Goal: Check status

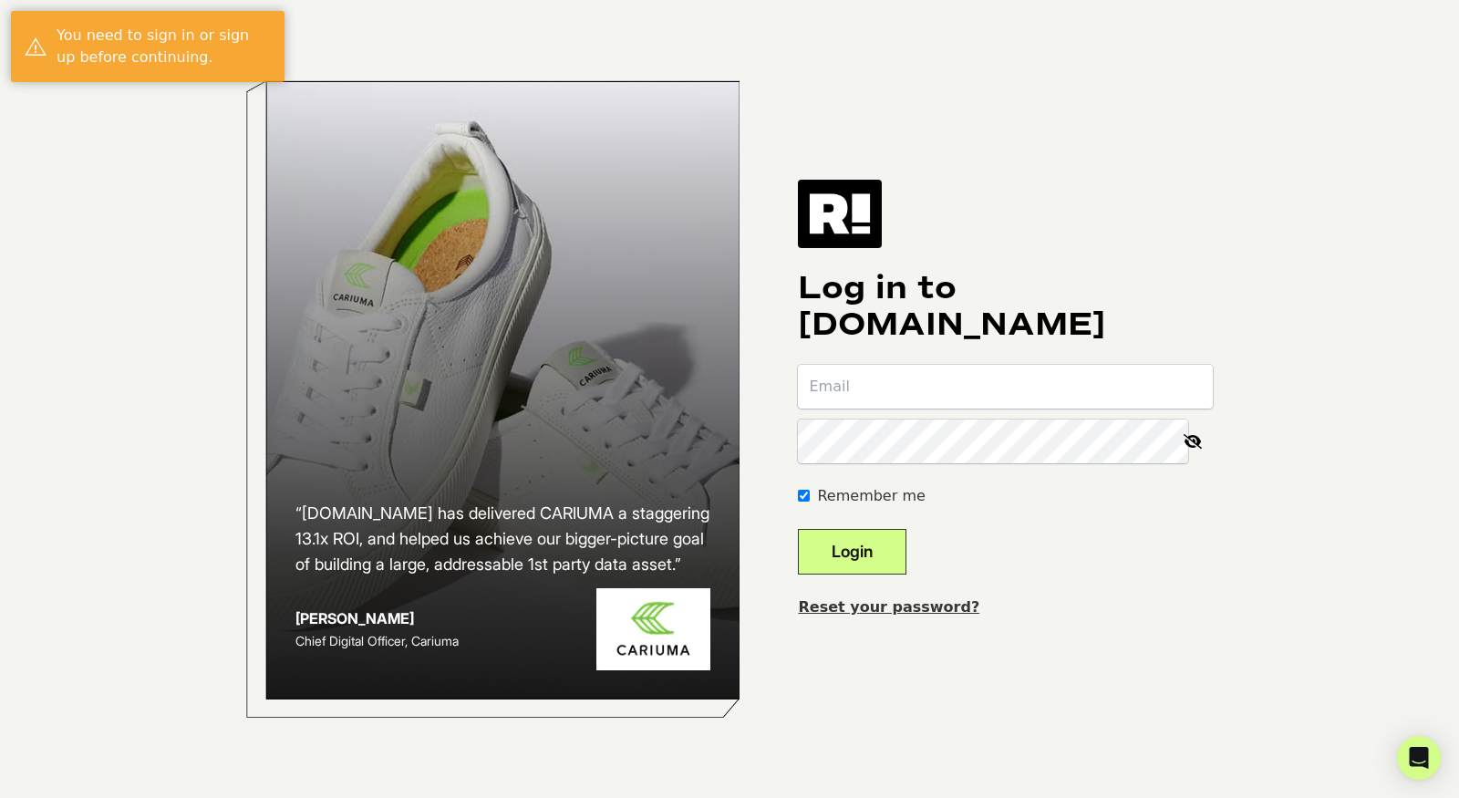
type input "[PERSON_NAME][EMAIL_ADDRESS][DOMAIN_NAME]"
click at [906, 570] on button "Login" at bounding box center [852, 552] width 109 height 46
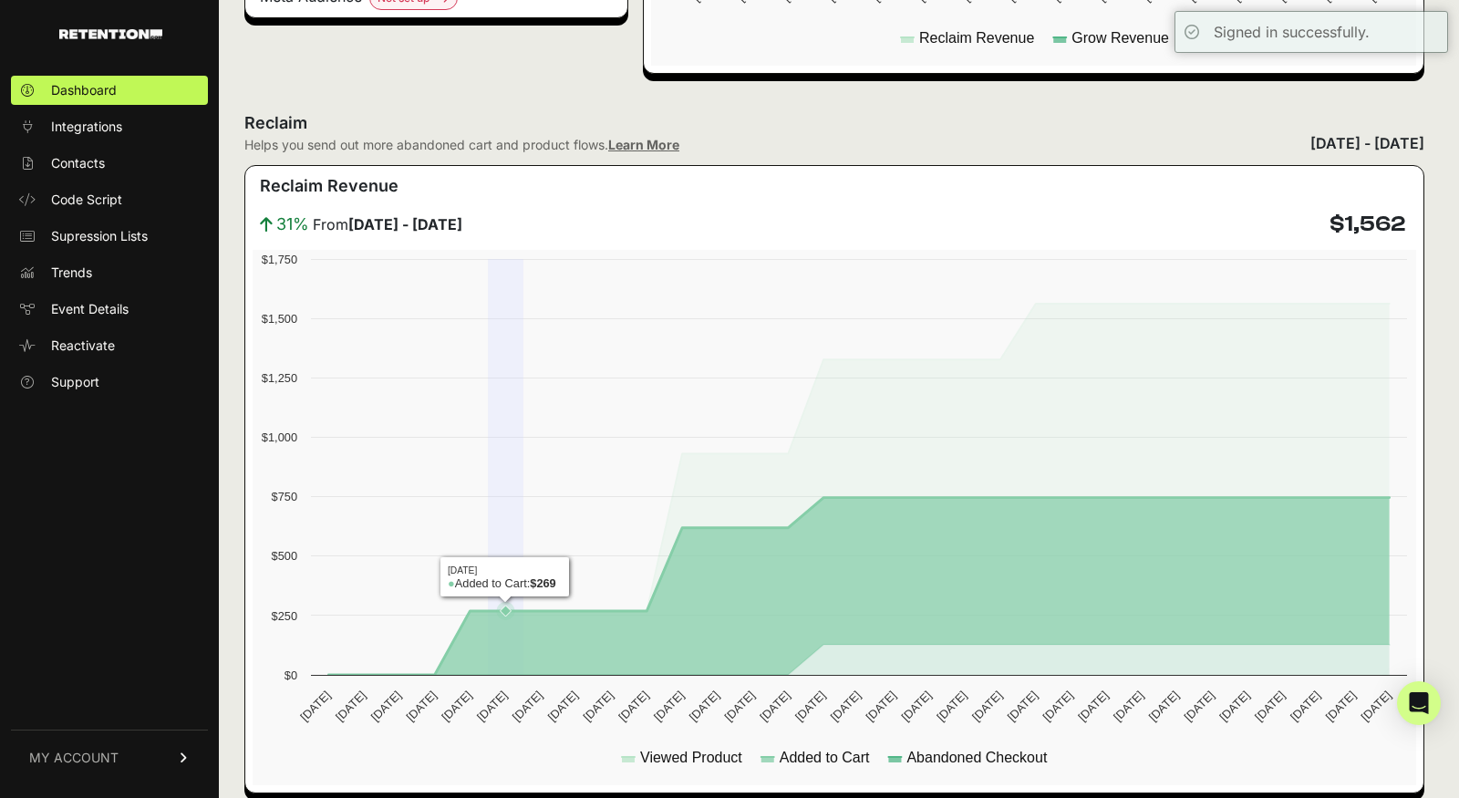
scroll to position [849, 0]
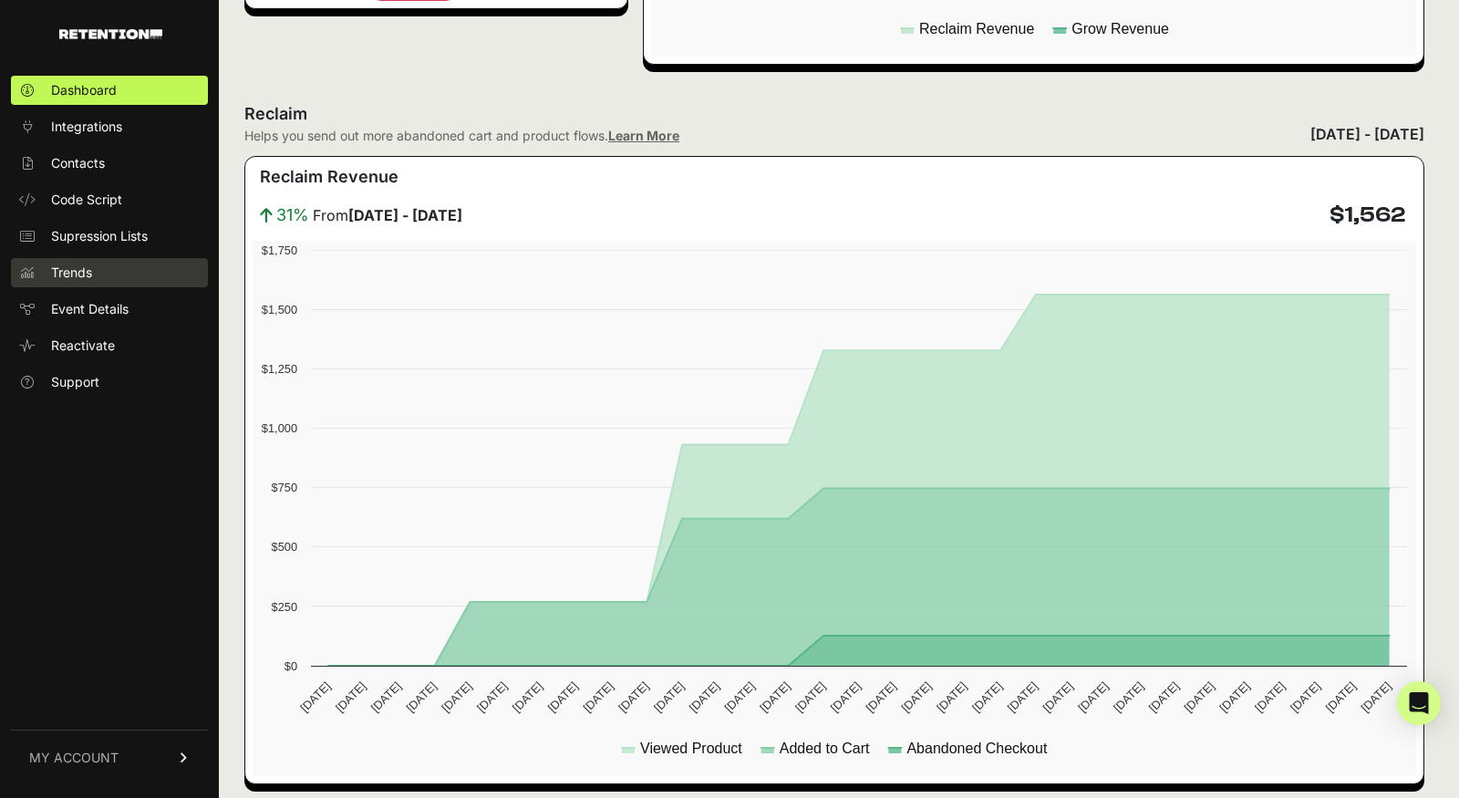
click at [74, 275] on span "Trends" at bounding box center [71, 273] width 41 height 18
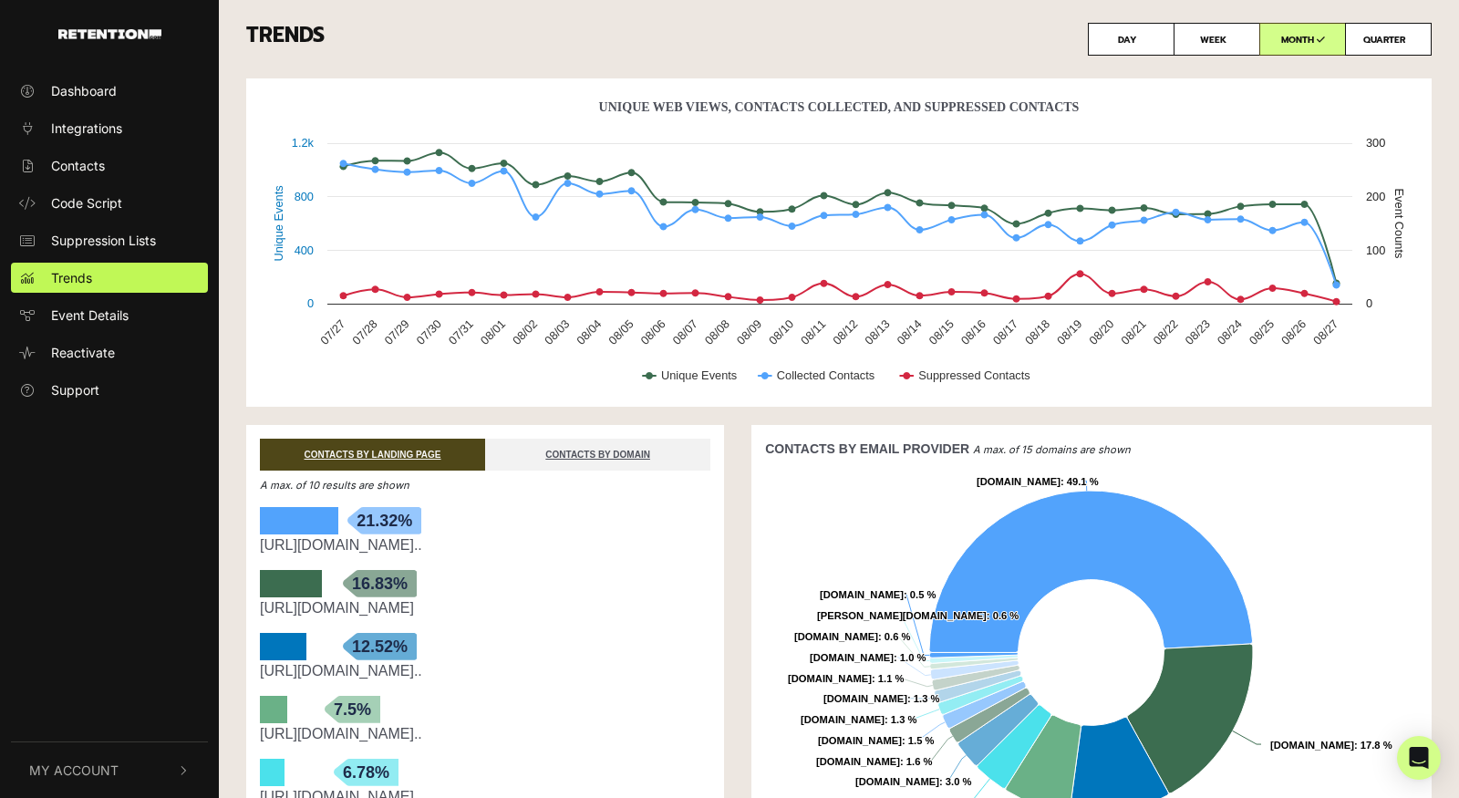
click at [1398, 45] on label "QUARTER" at bounding box center [1388, 39] width 87 height 33
radio input "true"
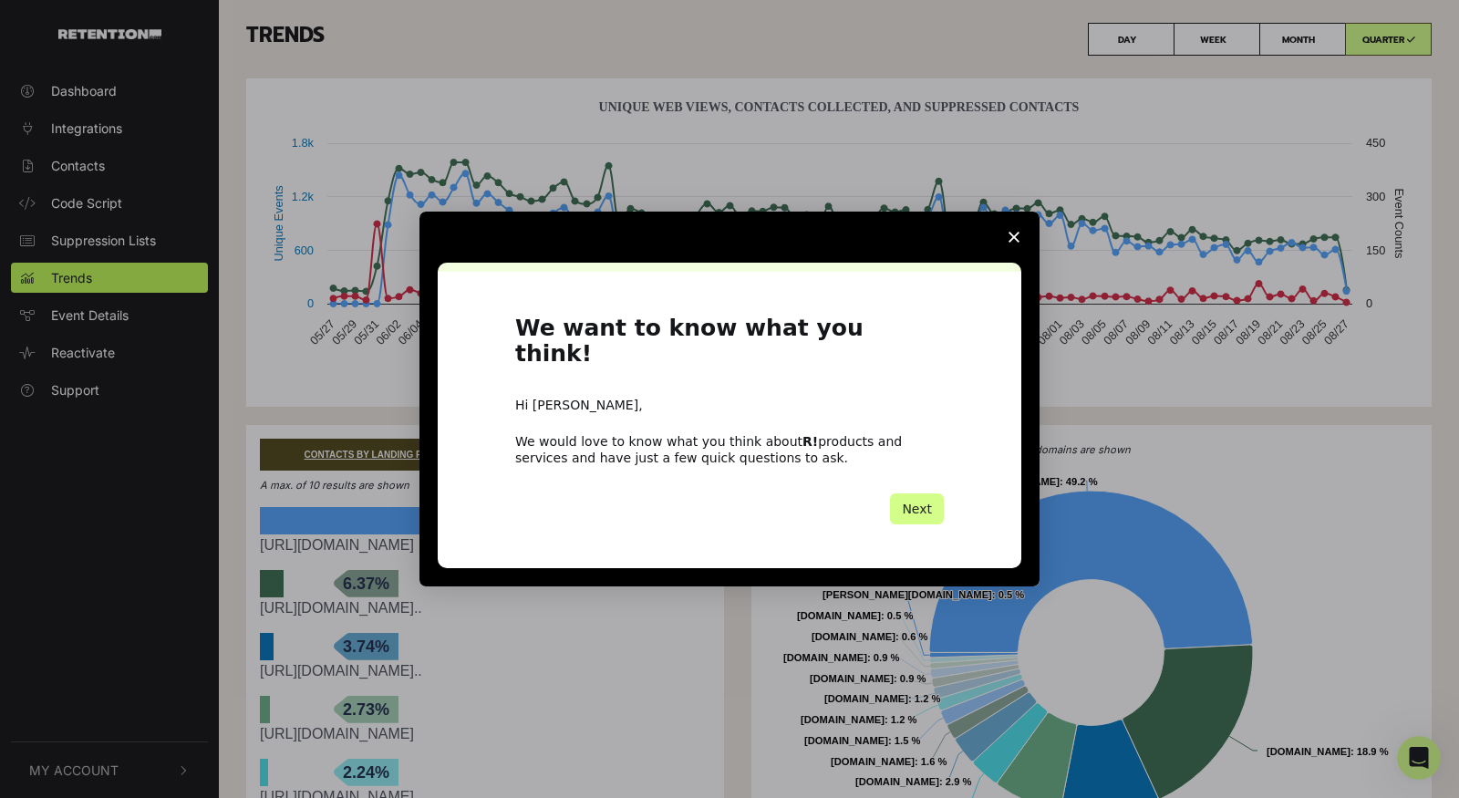
click at [1022, 244] on span "Close survey" at bounding box center [1013, 237] width 51 height 51
